Goal: Information Seeking & Learning: Learn about a topic

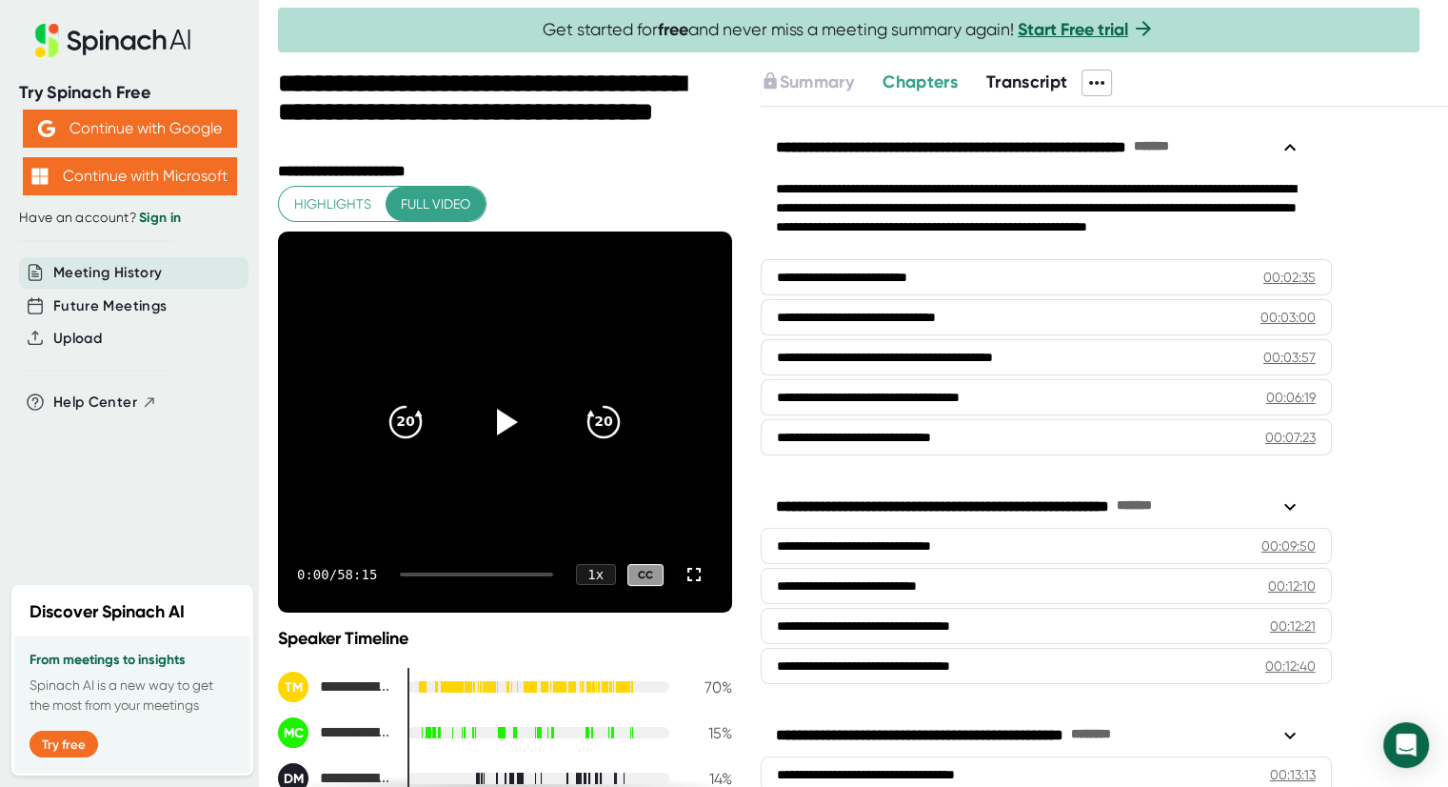
click at [1096, 87] on icon at bounding box center [1097, 82] width 23 height 23
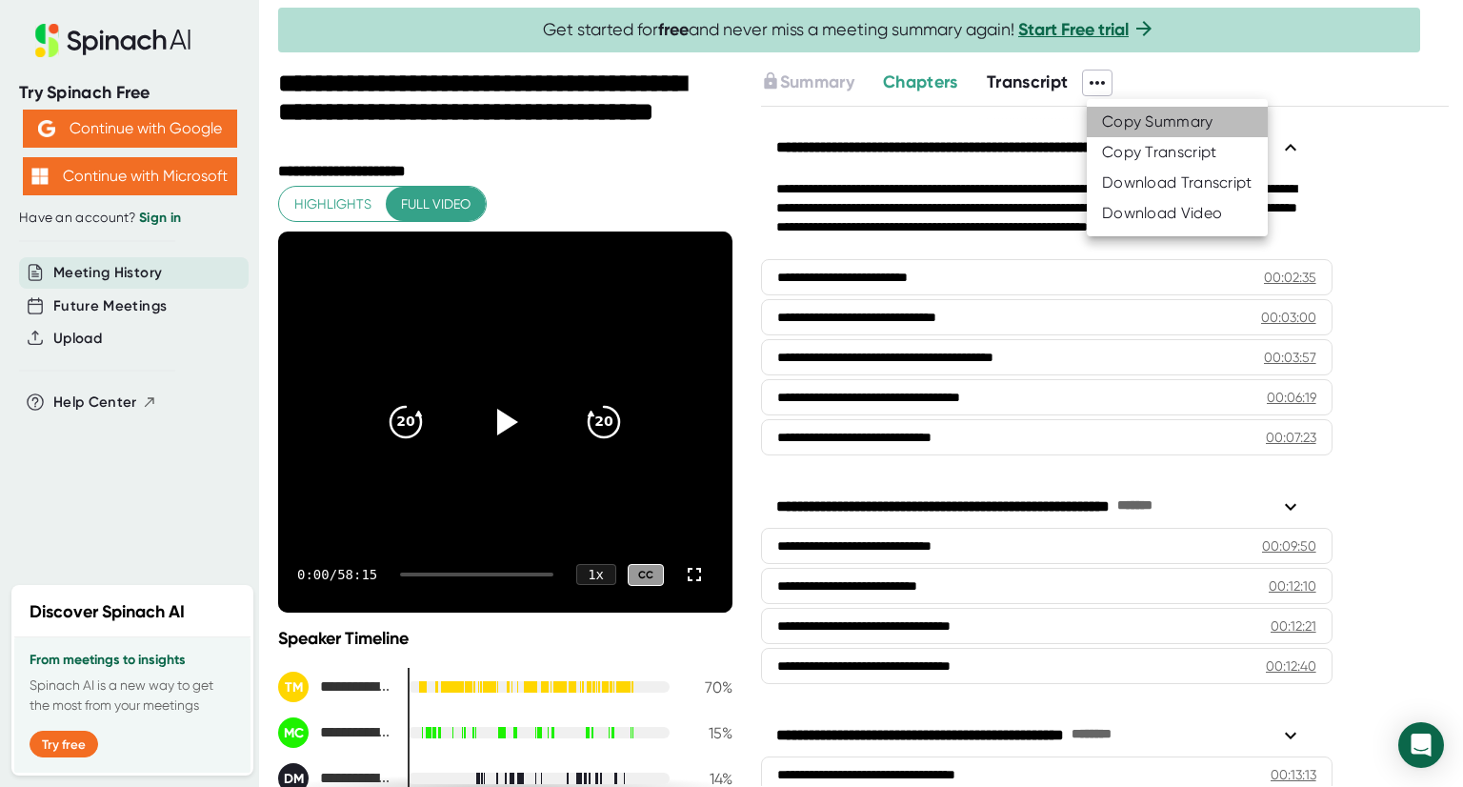
click at [1127, 117] on div "Copy Summary" at bounding box center [1157, 121] width 111 height 19
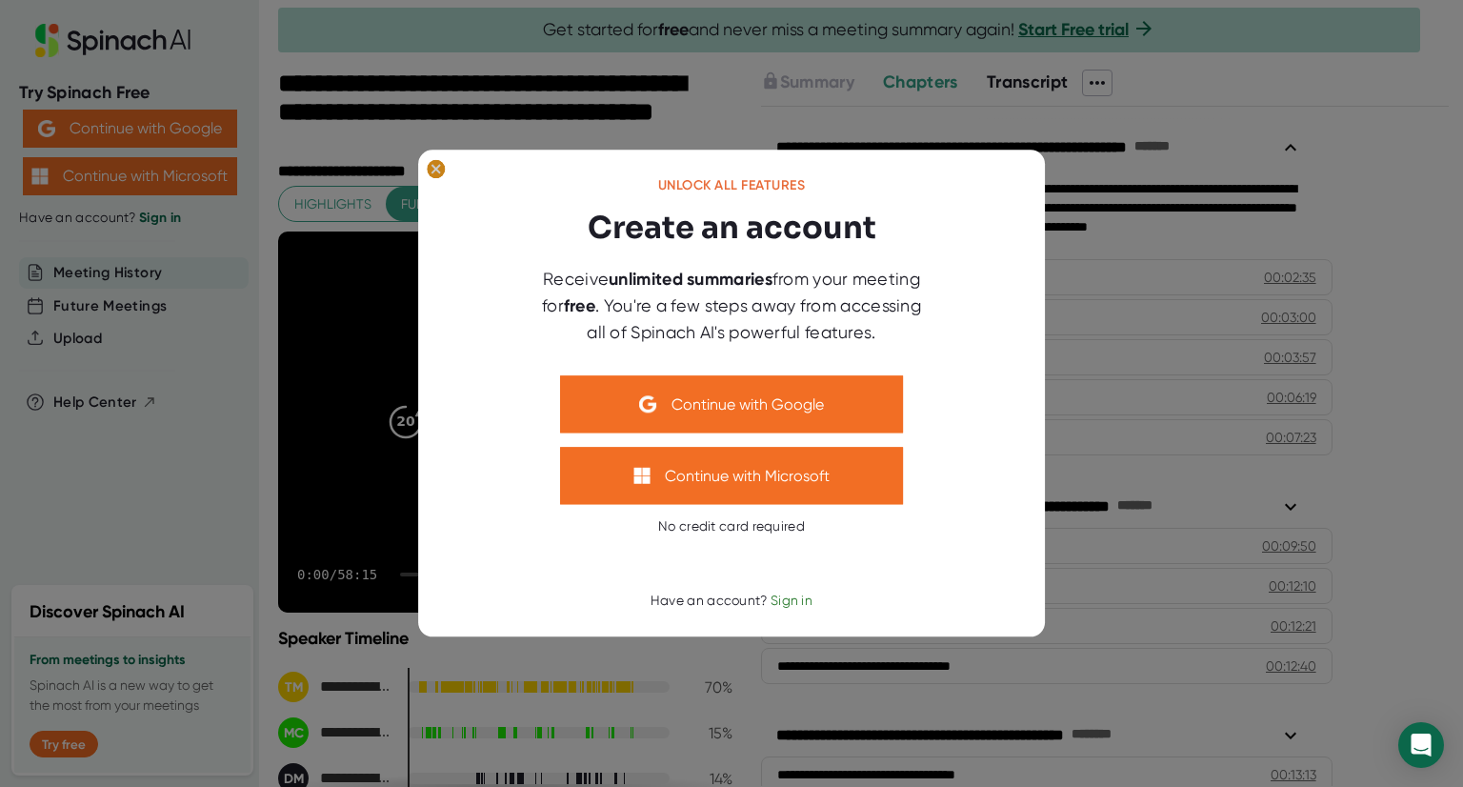
click at [434, 168] on icon at bounding box center [435, 169] width 9 height 9
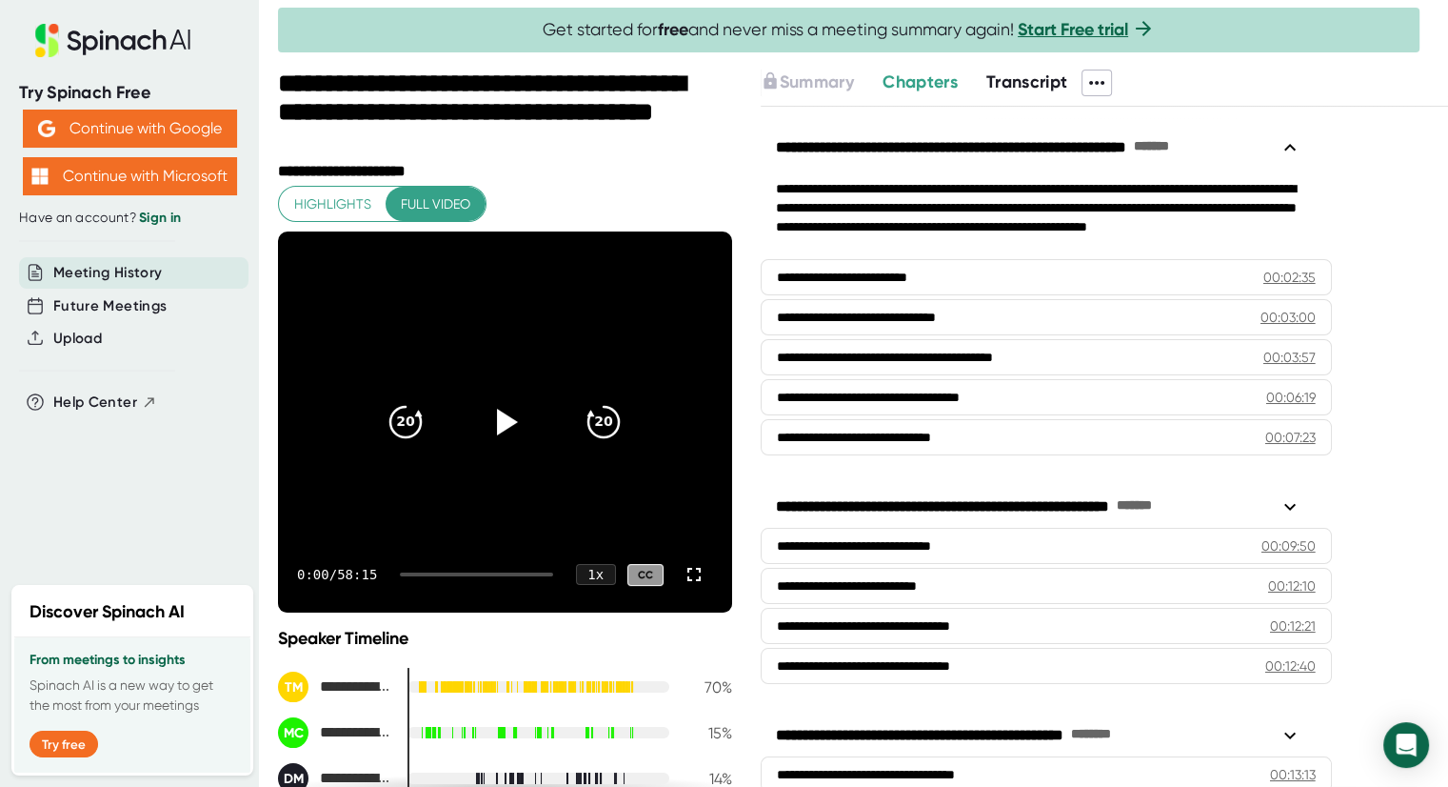
click at [1087, 76] on span at bounding box center [1097, 82] width 29 height 25
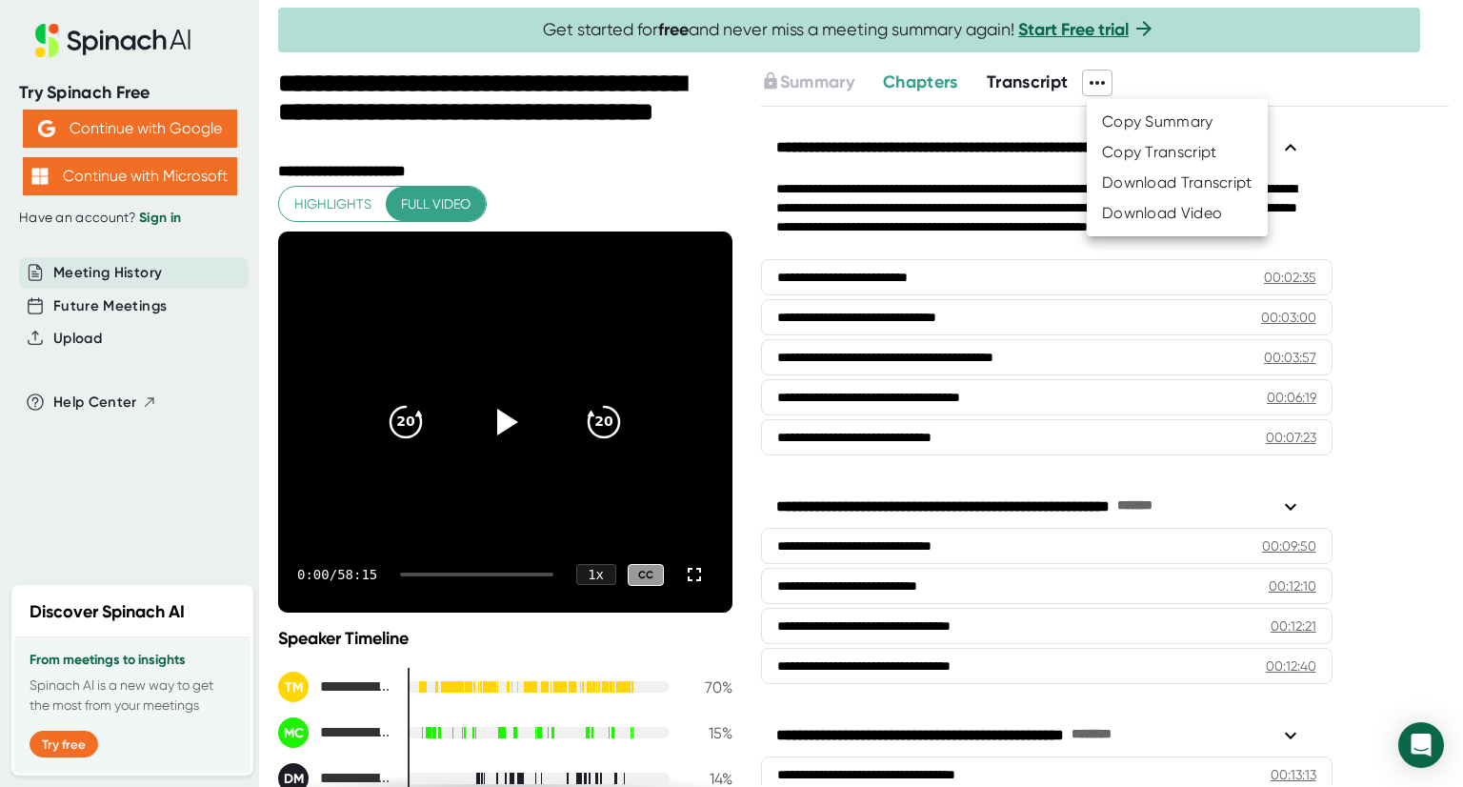
click at [1150, 204] on div "Download Video" at bounding box center [1162, 213] width 120 height 19
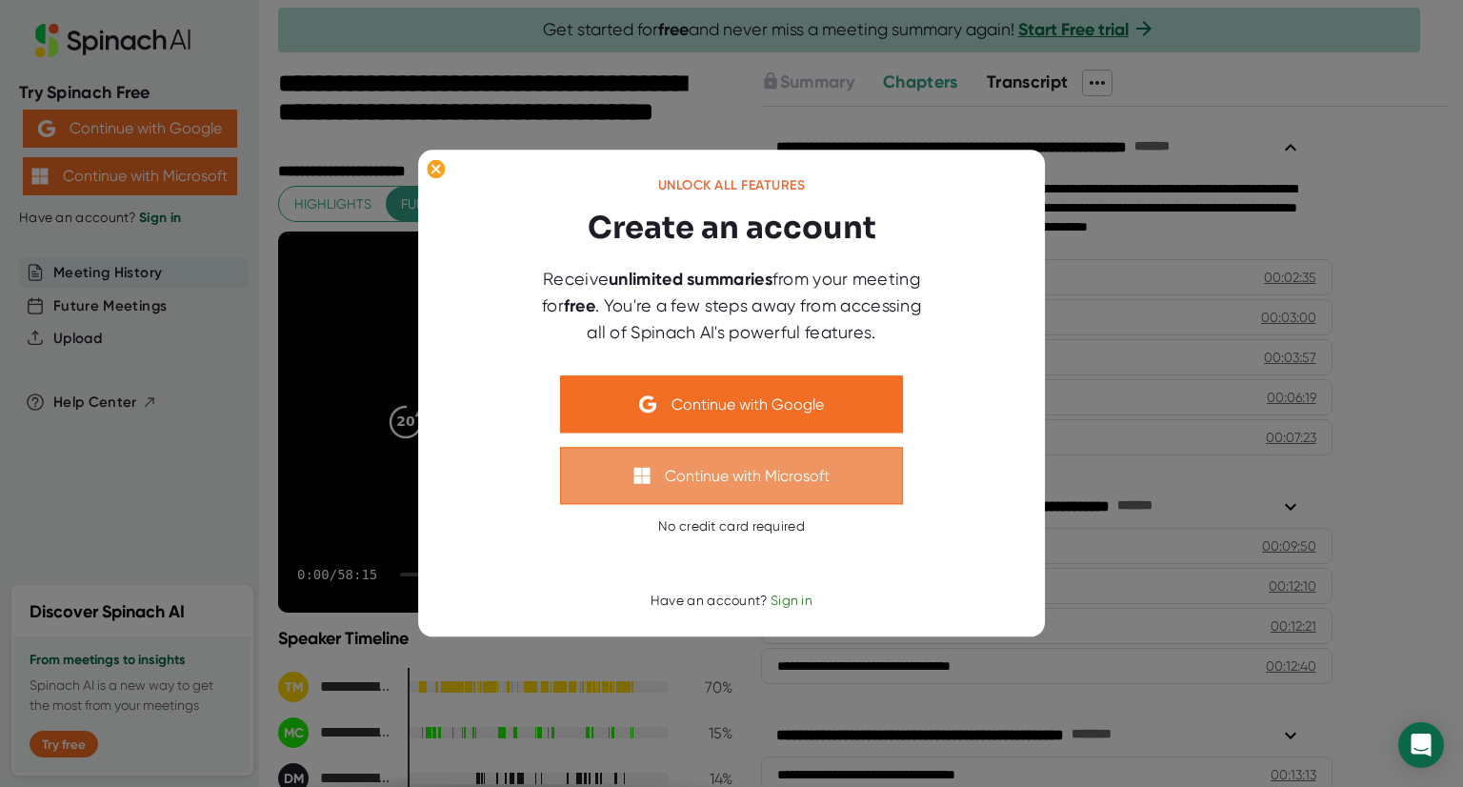
click at [721, 475] on button "Continue with Microsoft" at bounding box center [731, 476] width 343 height 57
